Goal: Task Accomplishment & Management: Complete application form

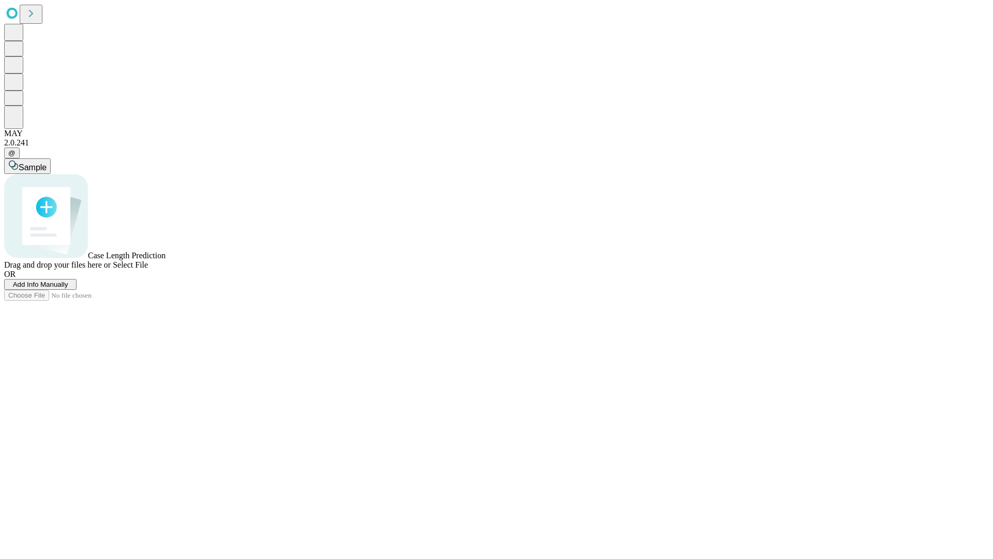
click at [68, 288] on span "Add Info Manually" at bounding box center [40, 284] width 55 height 8
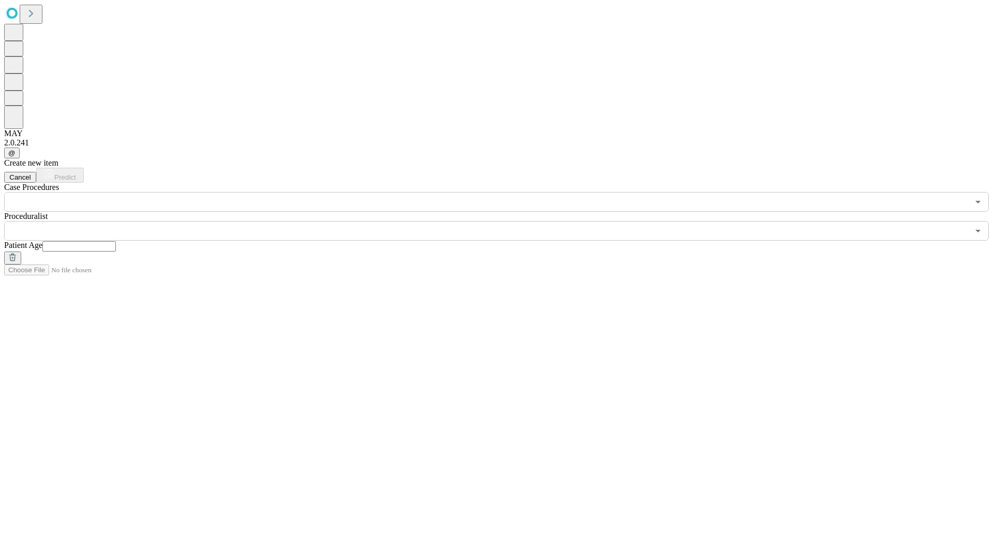
click at [116, 241] on input "text" at bounding box center [78, 246] width 73 height 10
type input "***"
